Goal: Understand process/instructions: Learn how to perform a task or action

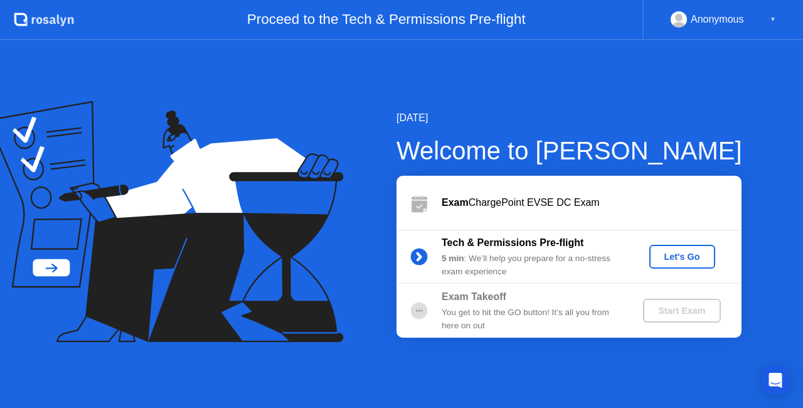
click at [682, 259] on div "Let's Go" at bounding box center [682, 256] width 56 height 10
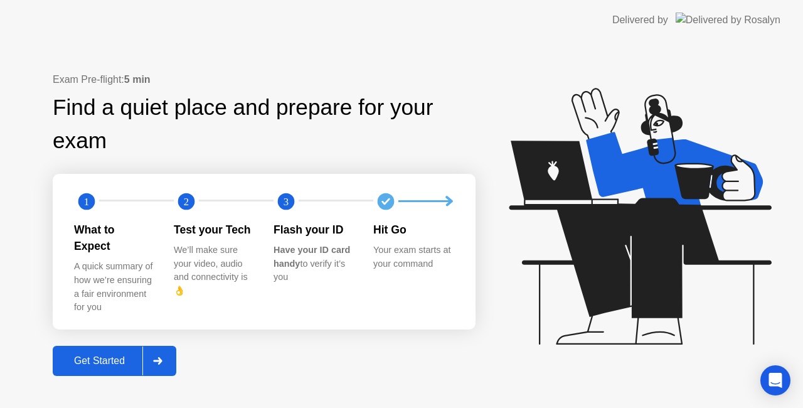
click at [101, 355] on div "Get Started" at bounding box center [99, 360] width 86 height 11
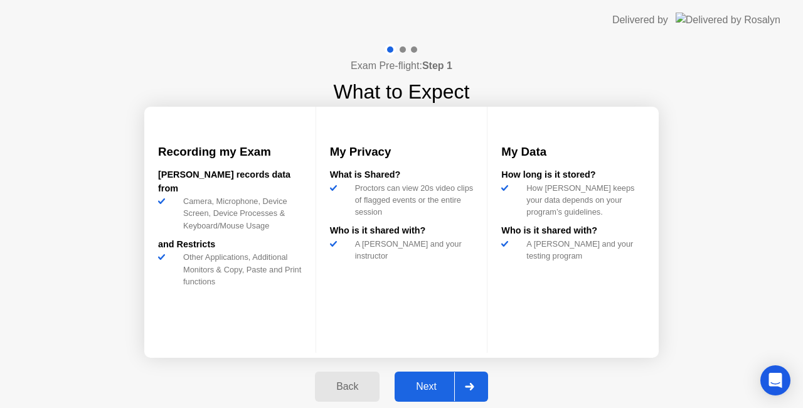
click at [423, 386] on div "Next" at bounding box center [426, 386] width 56 height 11
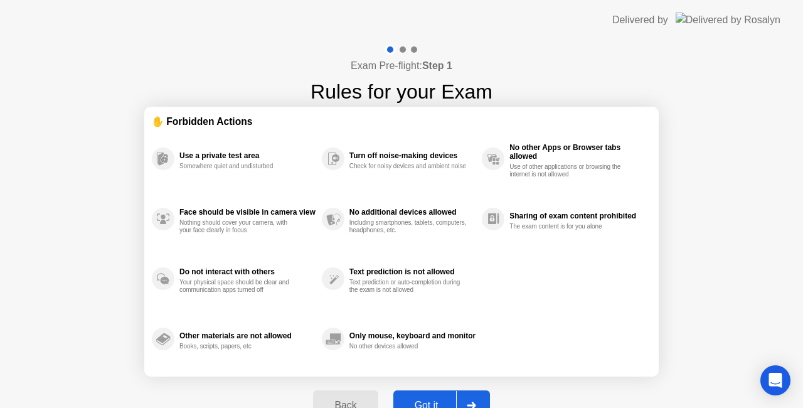
click at [430, 399] on div "Got it" at bounding box center [426, 404] width 59 height 11
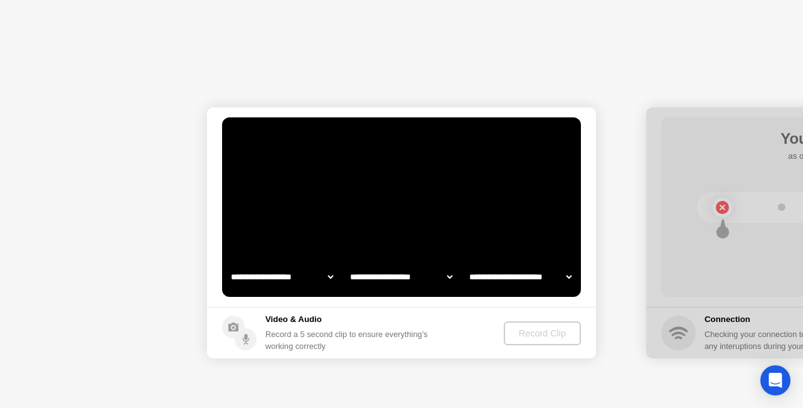
select select "**********"
select select "*******"
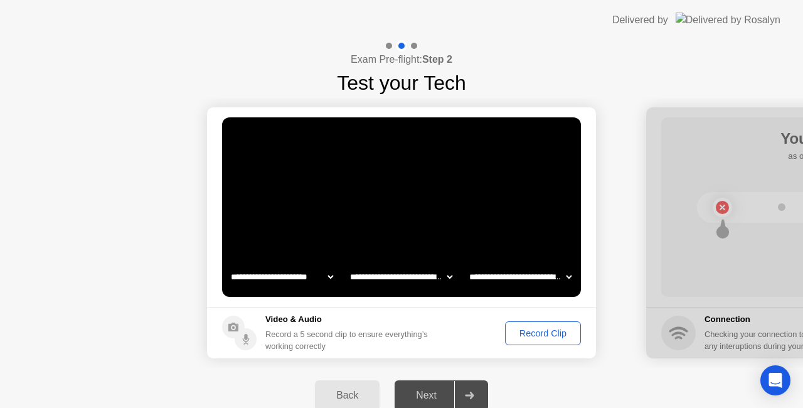
click at [533, 331] on div "Record Clip" at bounding box center [542, 333] width 67 height 10
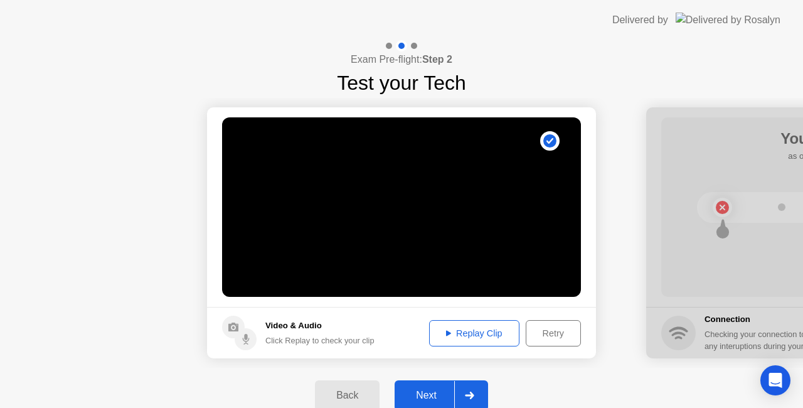
click at [426, 398] on div "Next" at bounding box center [426, 394] width 56 height 11
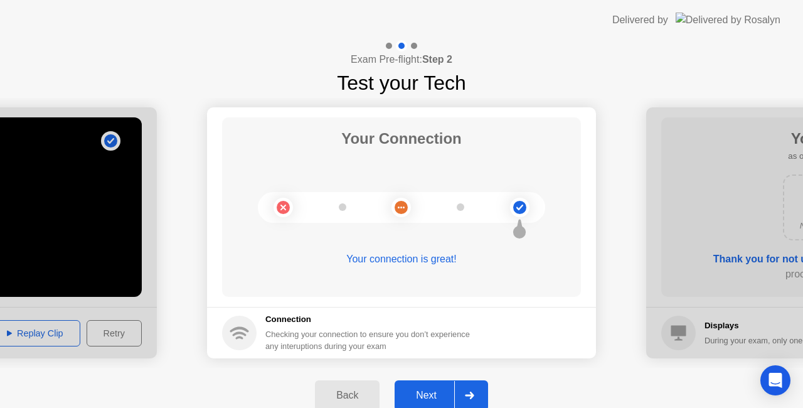
click at [428, 389] on div "Next" at bounding box center [426, 394] width 56 height 11
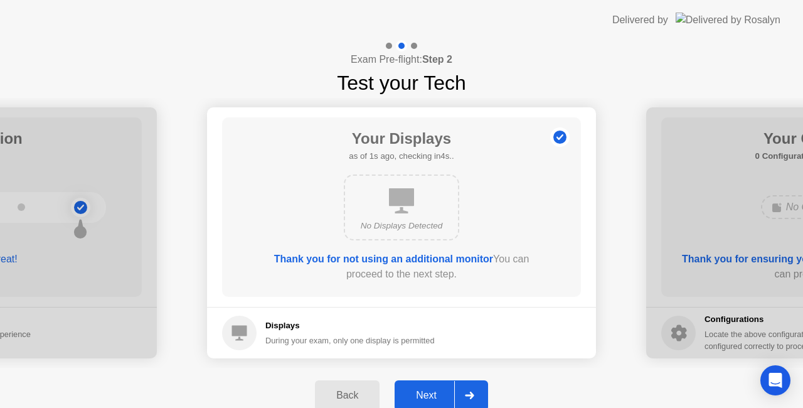
click at [432, 394] on div "Next" at bounding box center [426, 394] width 56 height 11
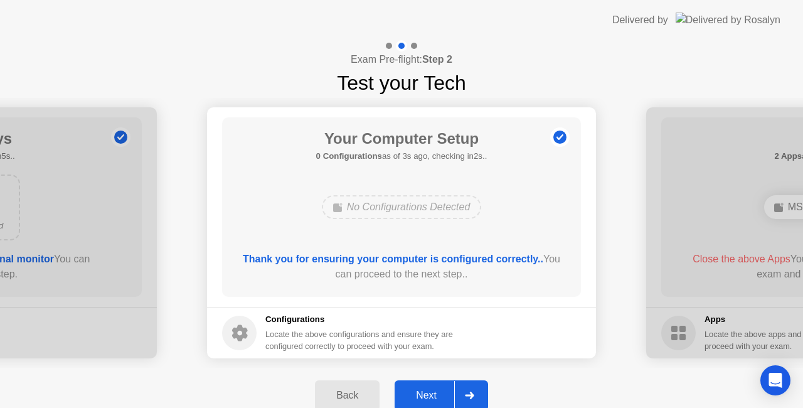
click at [432, 394] on div "Next" at bounding box center [426, 394] width 56 height 11
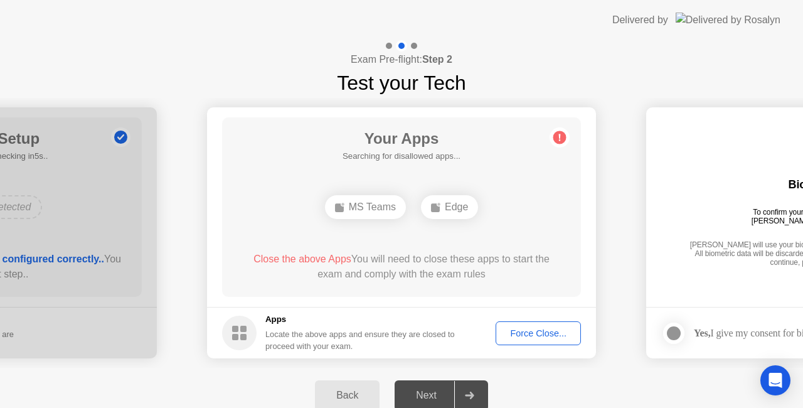
click at [522, 328] on div "Force Close..." at bounding box center [538, 333] width 77 height 10
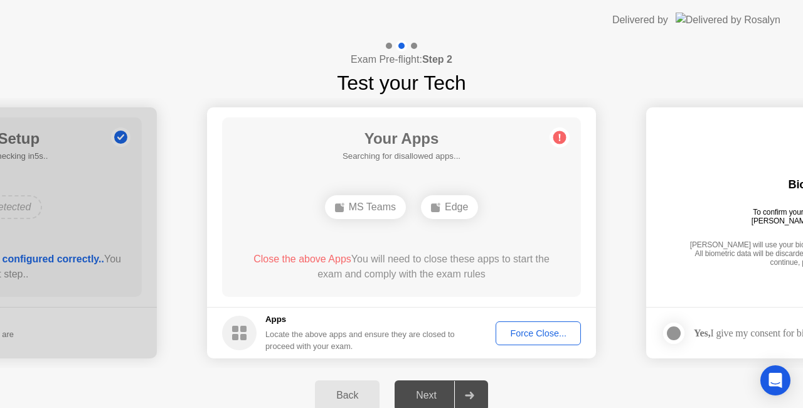
click at [546, 328] on div "Force Close..." at bounding box center [538, 333] width 77 height 10
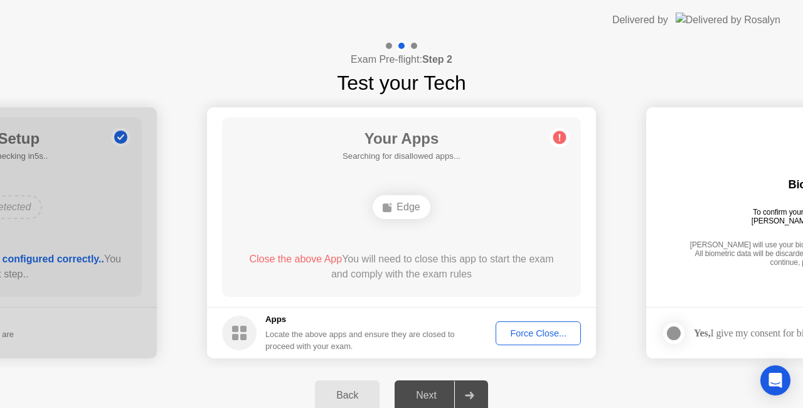
click at [527, 334] on div "Force Close..." at bounding box center [538, 333] width 77 height 10
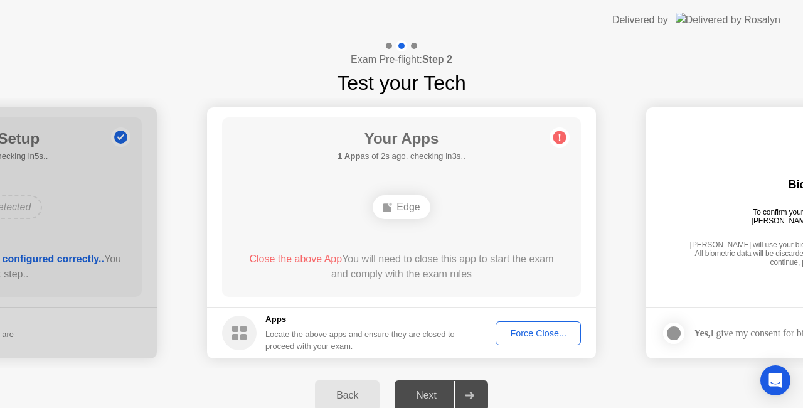
click at [536, 329] on div "Force Close..." at bounding box center [538, 333] width 77 height 10
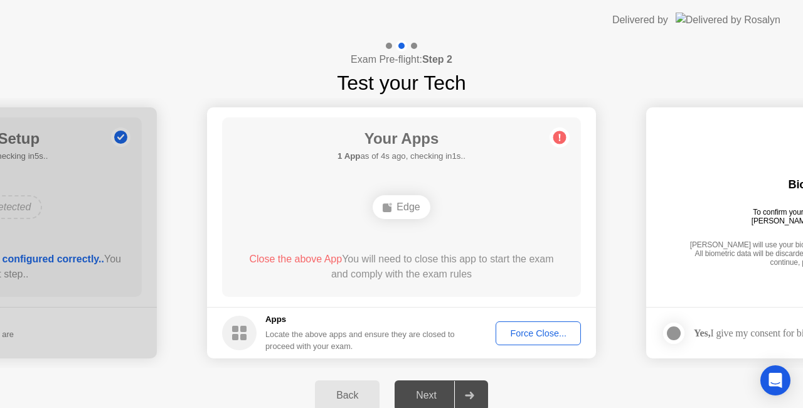
click at [526, 334] on div "Force Close..." at bounding box center [538, 333] width 77 height 10
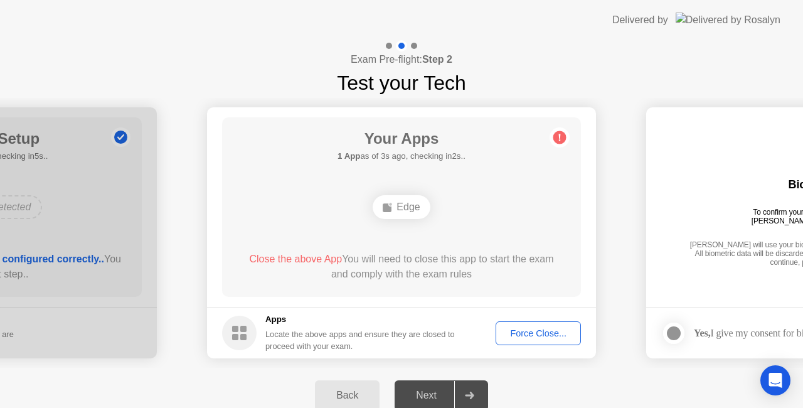
click at [528, 334] on div "Force Close..." at bounding box center [538, 333] width 77 height 10
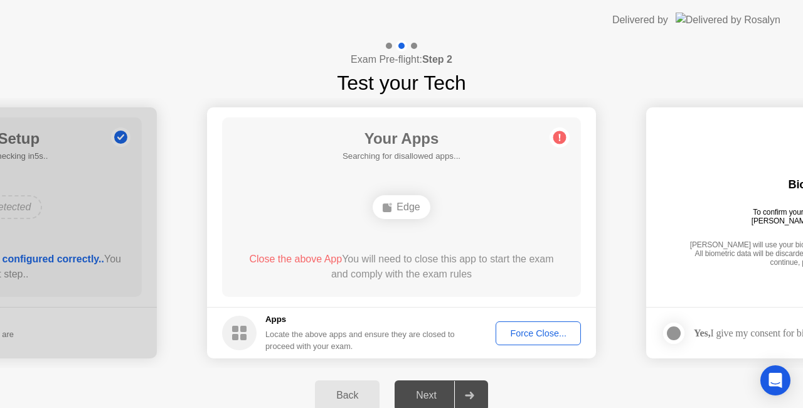
click at [338, 390] on div "Back" at bounding box center [347, 394] width 57 height 11
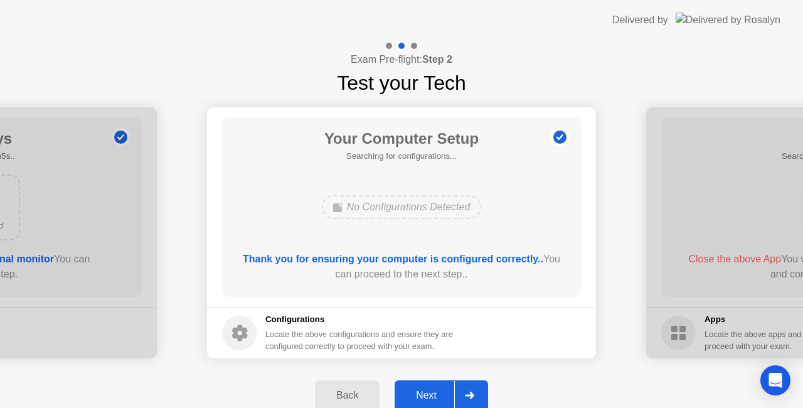
click at [338, 390] on div "Back" at bounding box center [347, 394] width 57 height 11
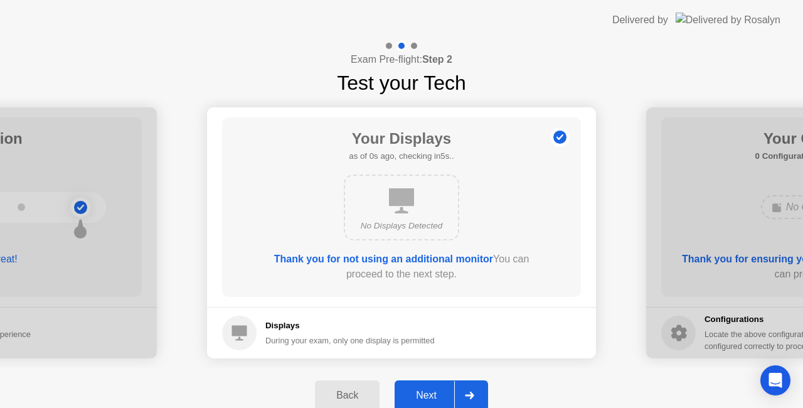
click at [338, 390] on div "Back" at bounding box center [347, 394] width 57 height 11
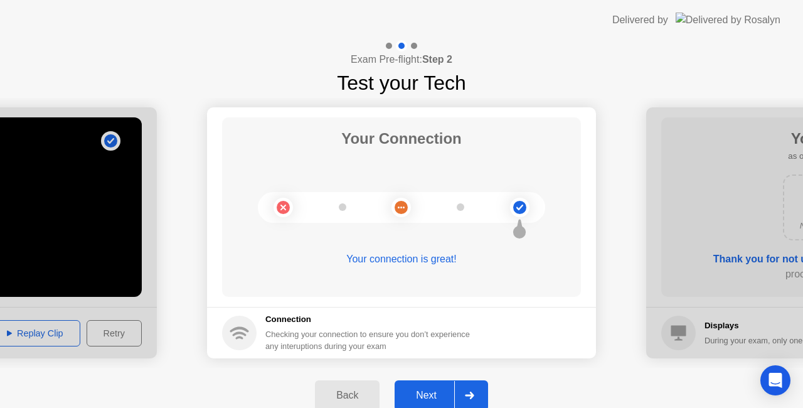
click at [338, 390] on div "Back" at bounding box center [347, 394] width 57 height 11
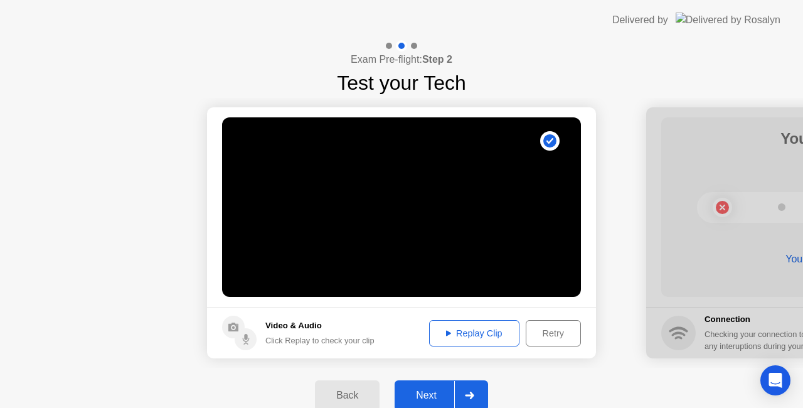
click at [340, 390] on div "Back" at bounding box center [347, 394] width 57 height 11
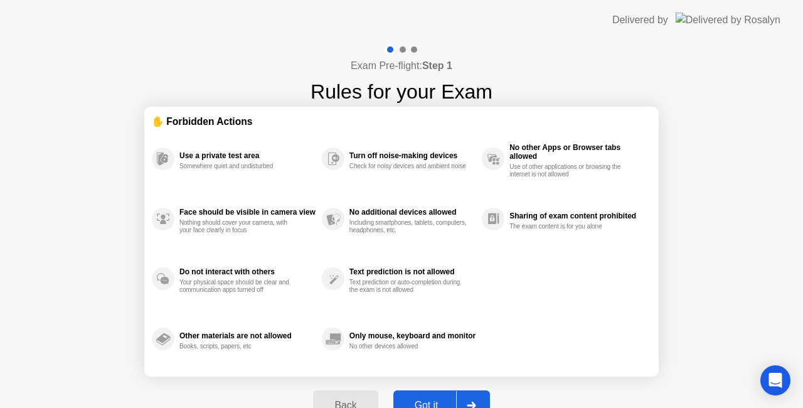
click at [340, 390] on button "Back" at bounding box center [345, 405] width 65 height 30
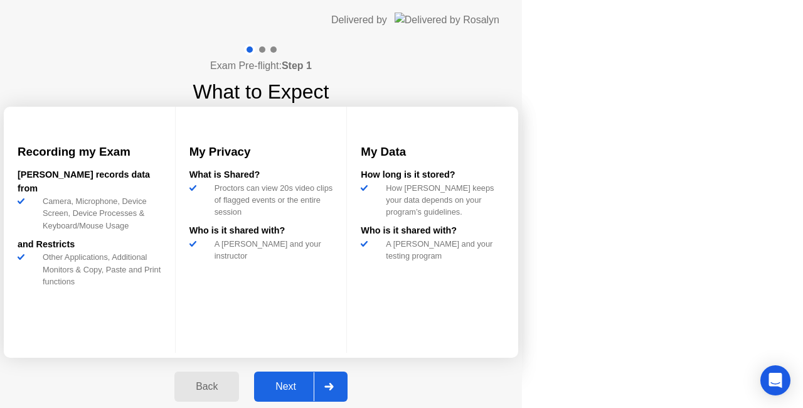
click at [235, 390] on div "Back" at bounding box center [206, 386] width 57 height 11
